Goal: Task Accomplishment & Management: Complete application form

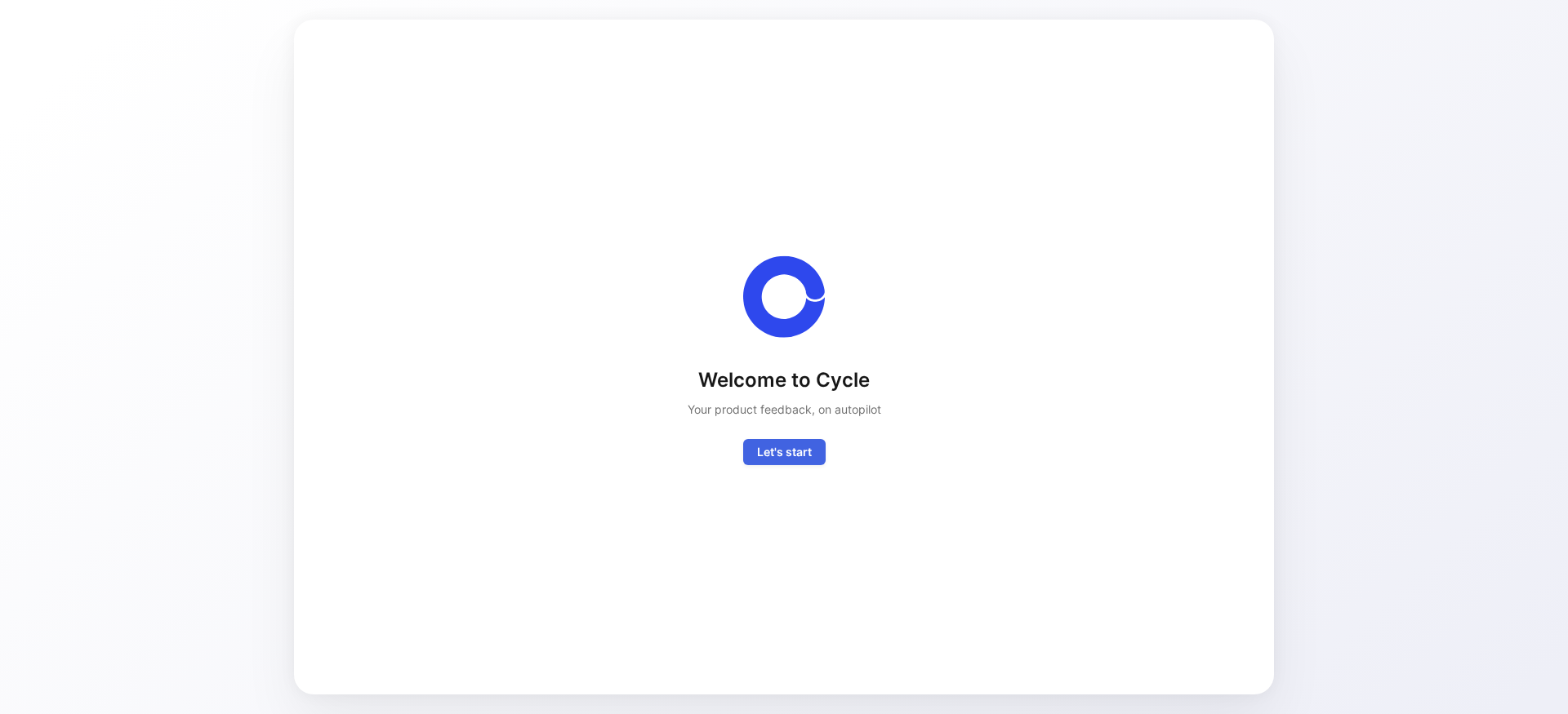
click at [790, 458] on span "Let's start" at bounding box center [784, 452] width 55 height 20
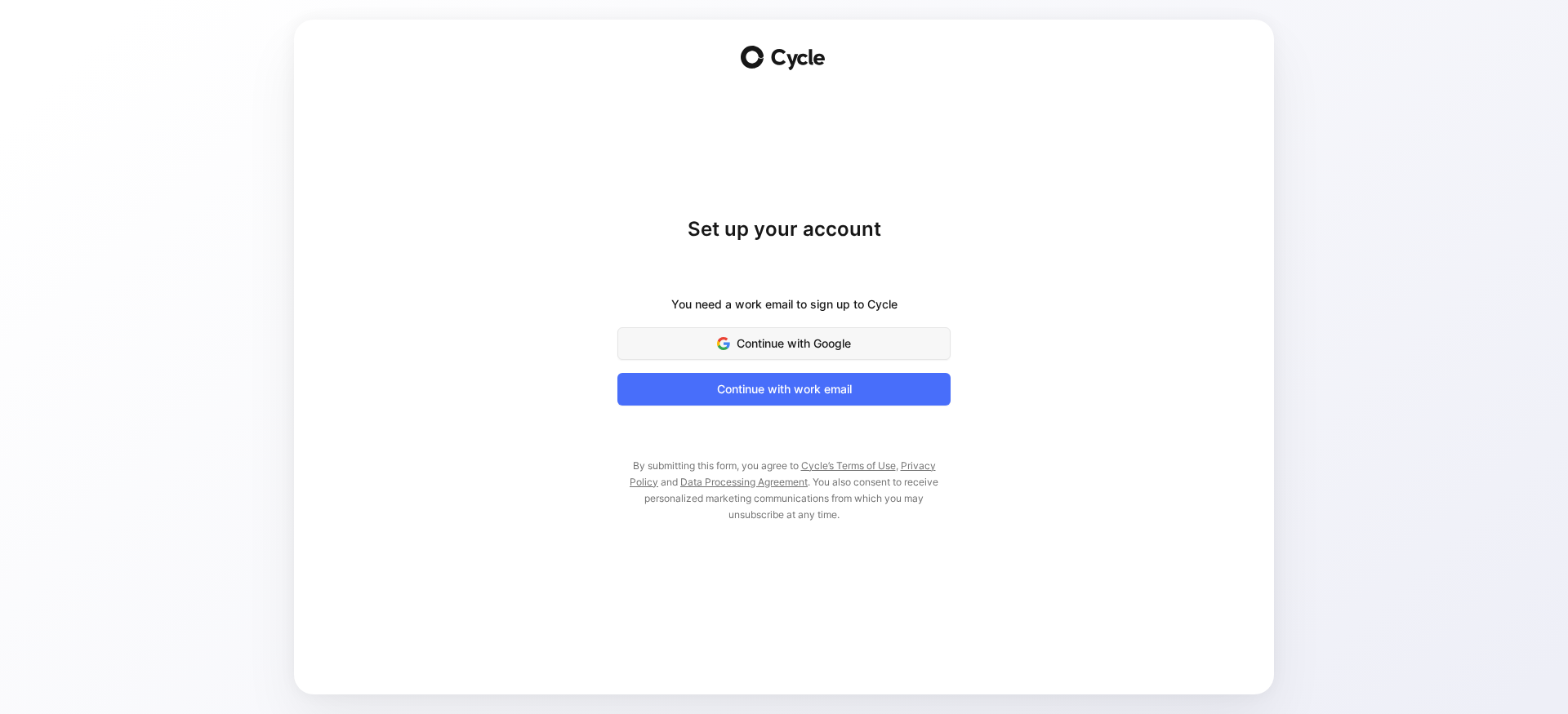
click at [808, 340] on span "Continue with Google" at bounding box center [784, 343] width 292 height 20
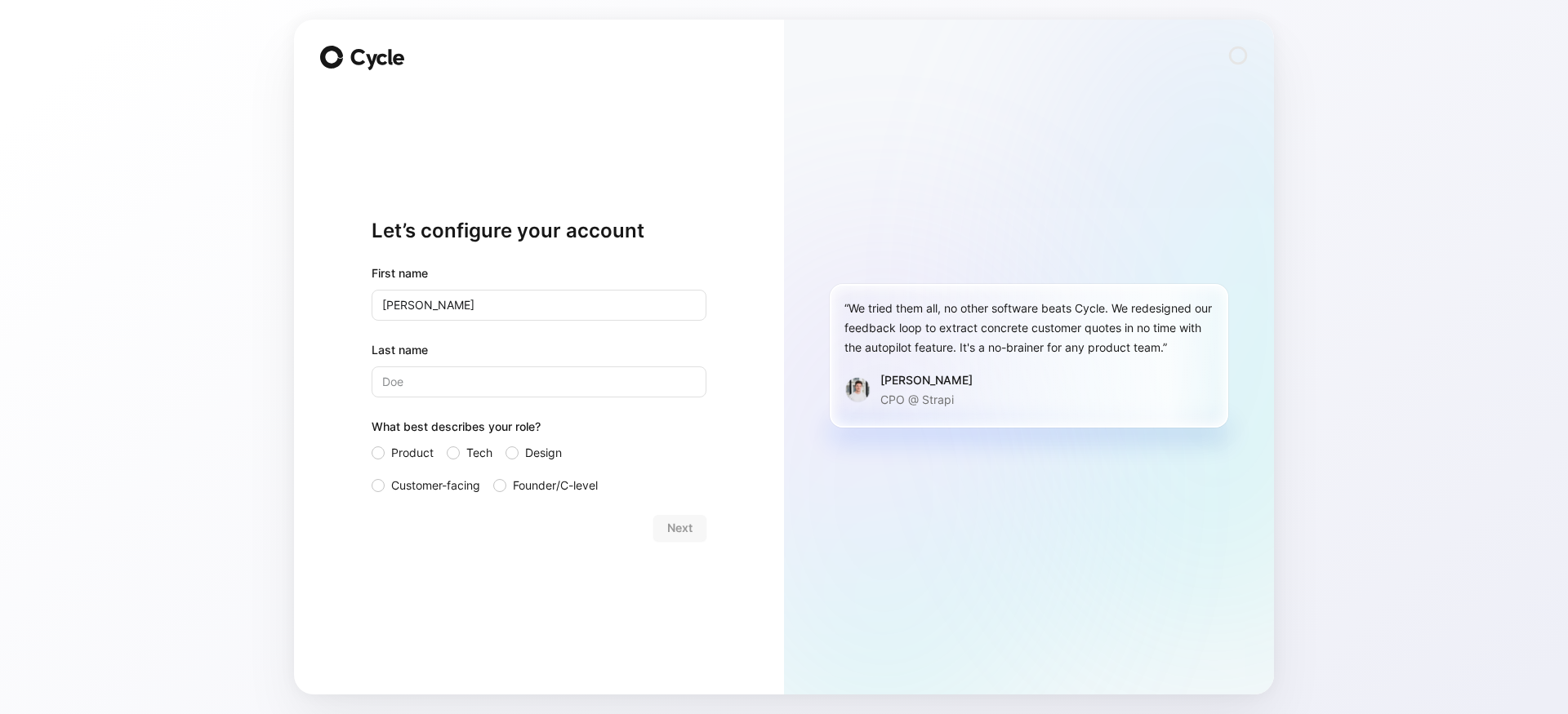
type input "[PERSON_NAME]"
type input "Laverty"
click at [379, 454] on div at bounding box center [378, 453] width 13 height 13
click at [372, 443] on input "Product" at bounding box center [372, 443] width 0 height 0
click at [695, 527] on button "Next" at bounding box center [680, 528] width 53 height 26
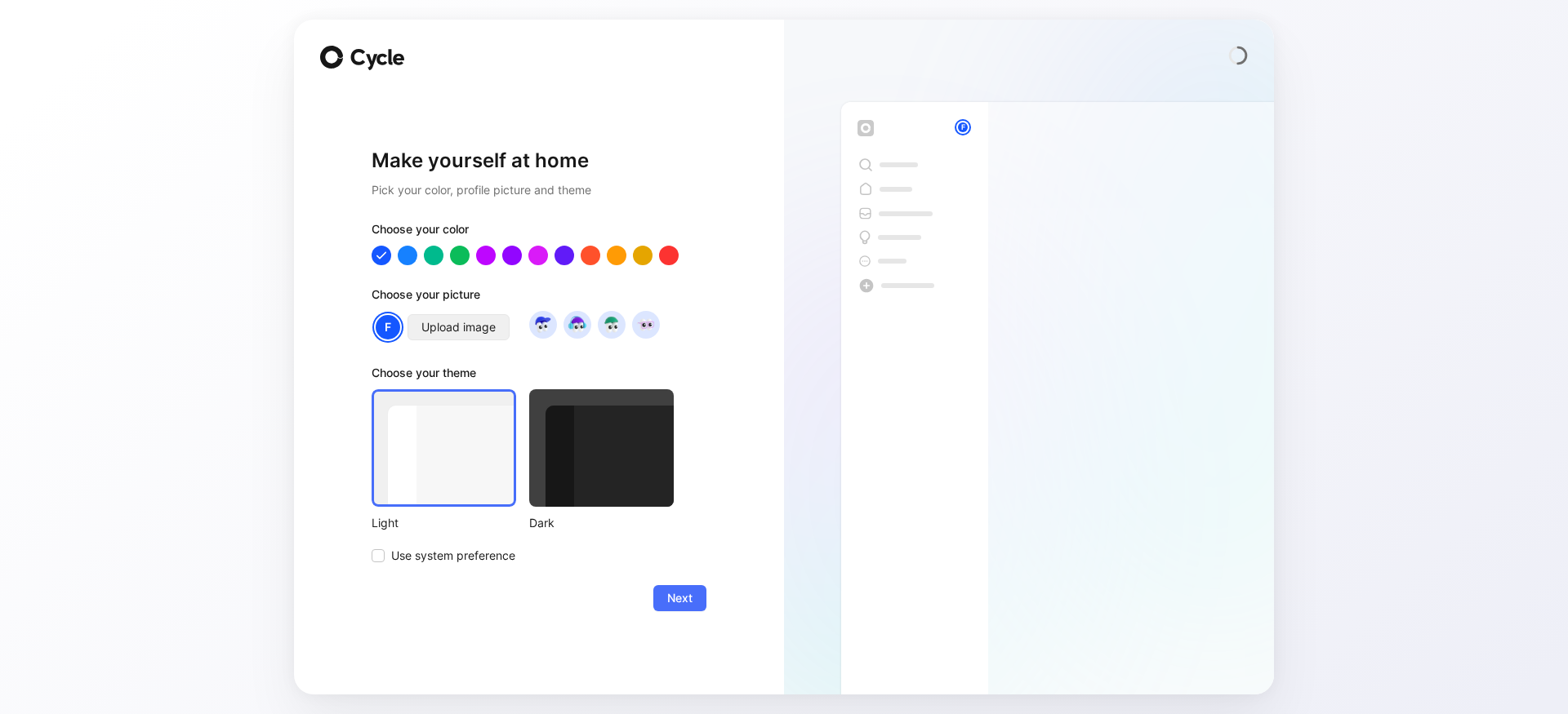
click at [474, 325] on span "Upload image" at bounding box center [458, 327] width 74 height 20
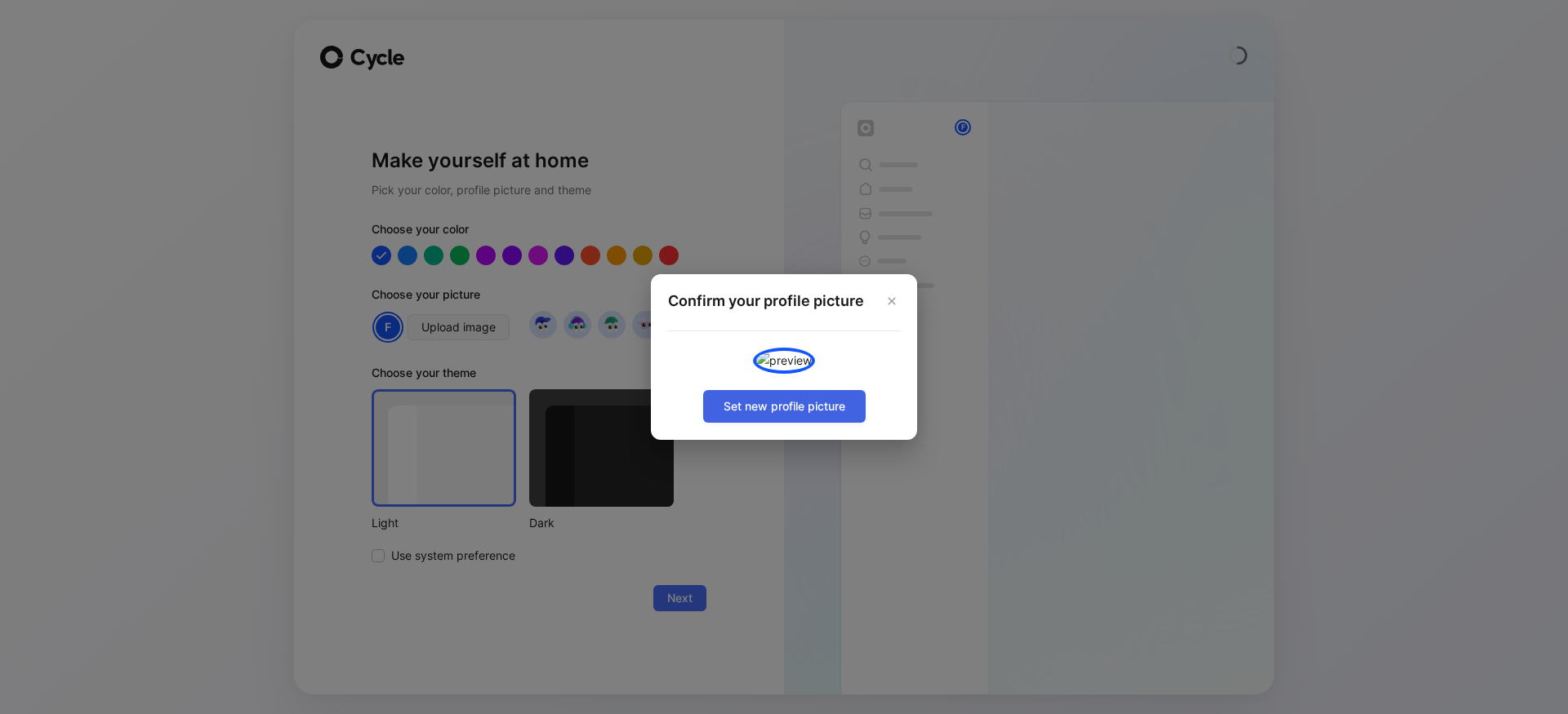
click at [772, 416] on span "Set new profile picture" at bounding box center [784, 407] width 121 height 20
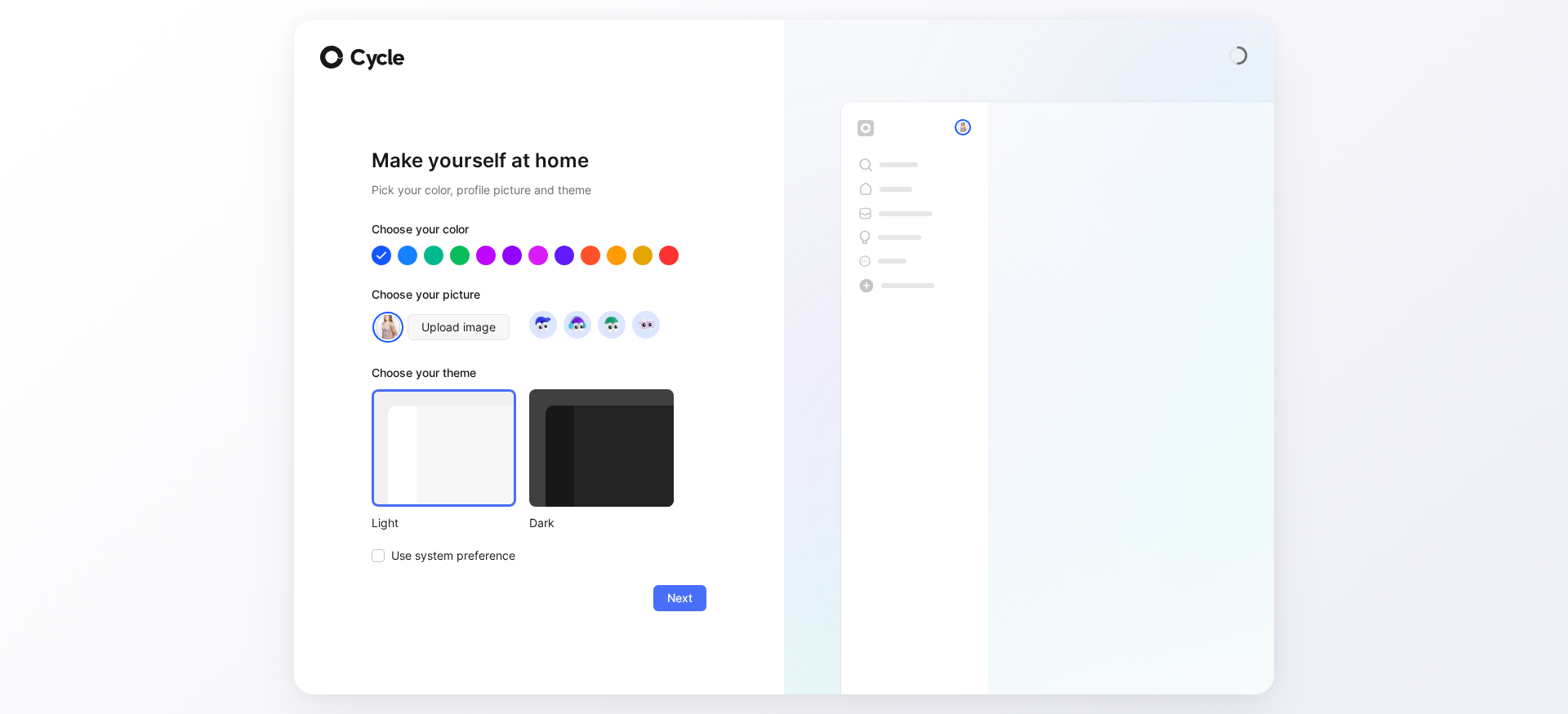
click at [595, 470] on div at bounding box center [601, 448] width 144 height 118
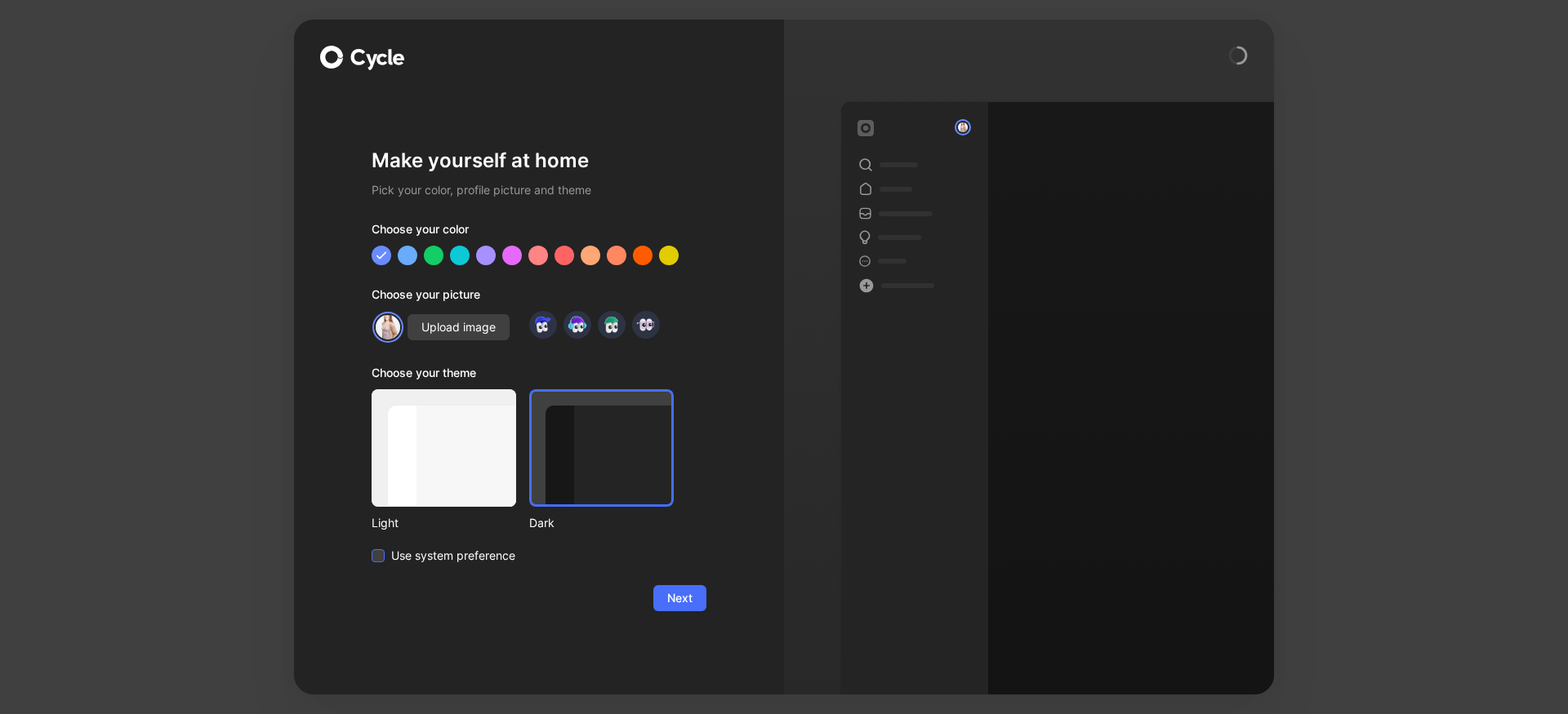
click at [422, 554] on span "Use system preference" at bounding box center [453, 555] width 124 height 20
click at [372, 546] on input "Use system preference" at bounding box center [372, 546] width 0 height 0
click at [675, 597] on span "Next" at bounding box center [680, 598] width 26 height 20
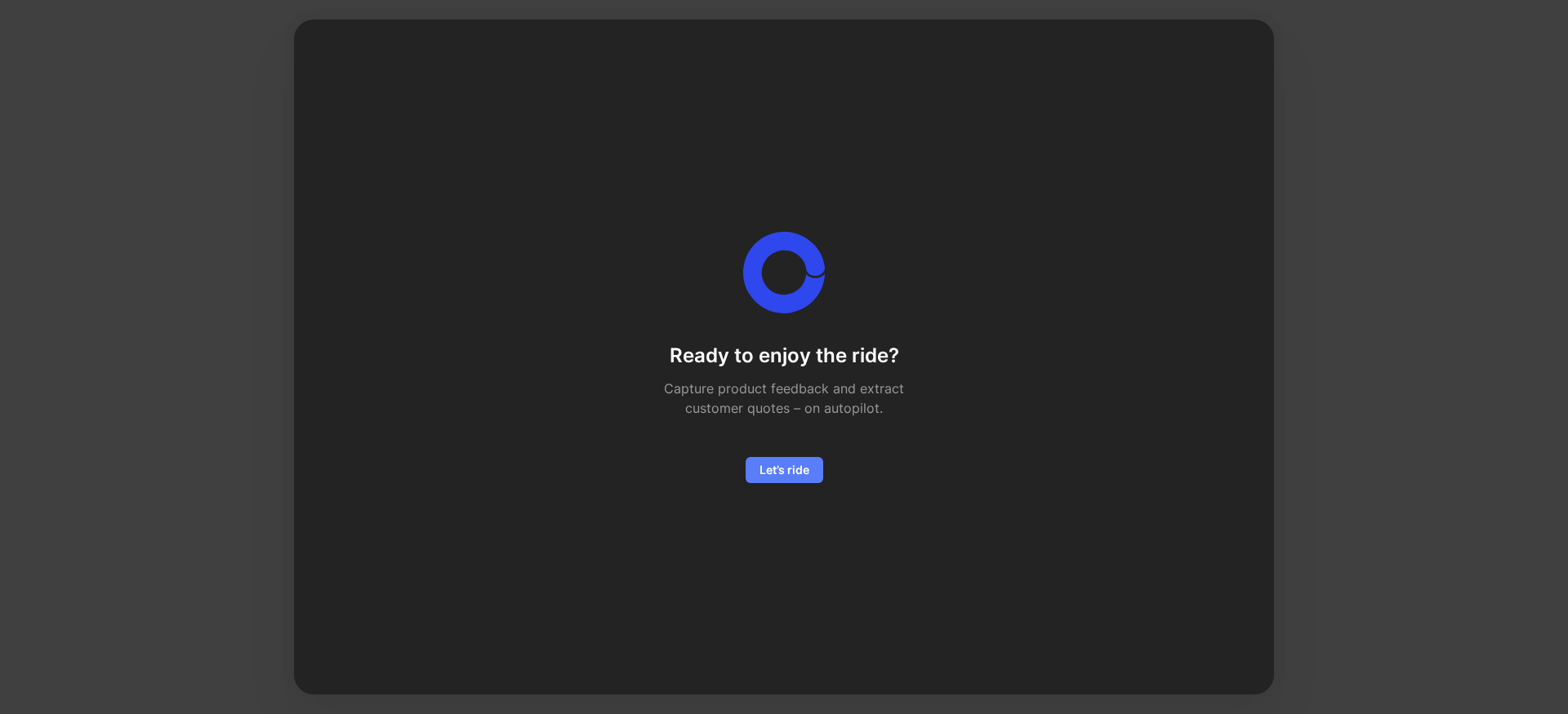
click at [803, 477] on span "Let’s ride" at bounding box center [784, 470] width 50 height 20
